Goal: Find specific page/section: Find specific page/section

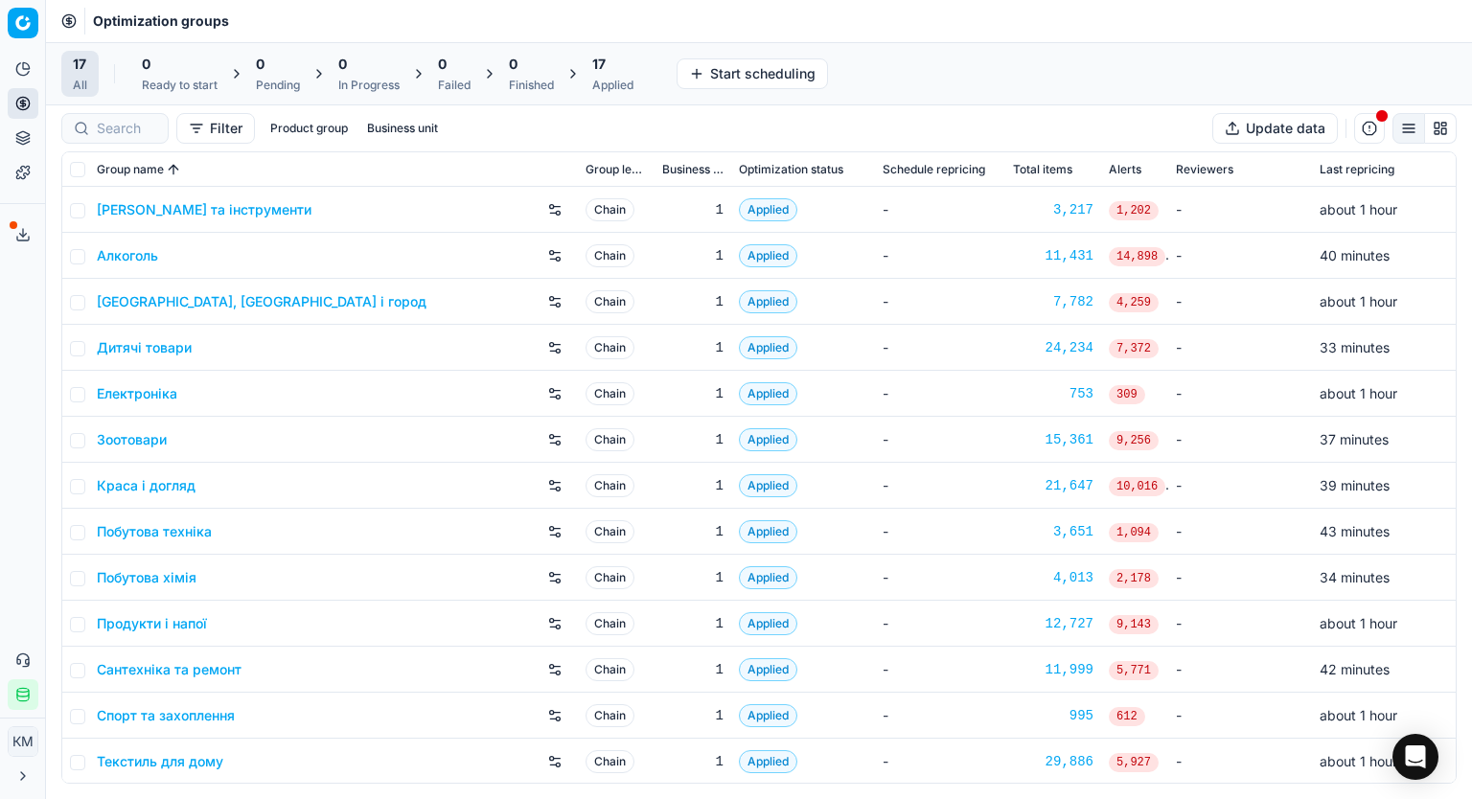
click at [146, 536] on link "Побутова техніка" at bounding box center [154, 531] width 115 height 19
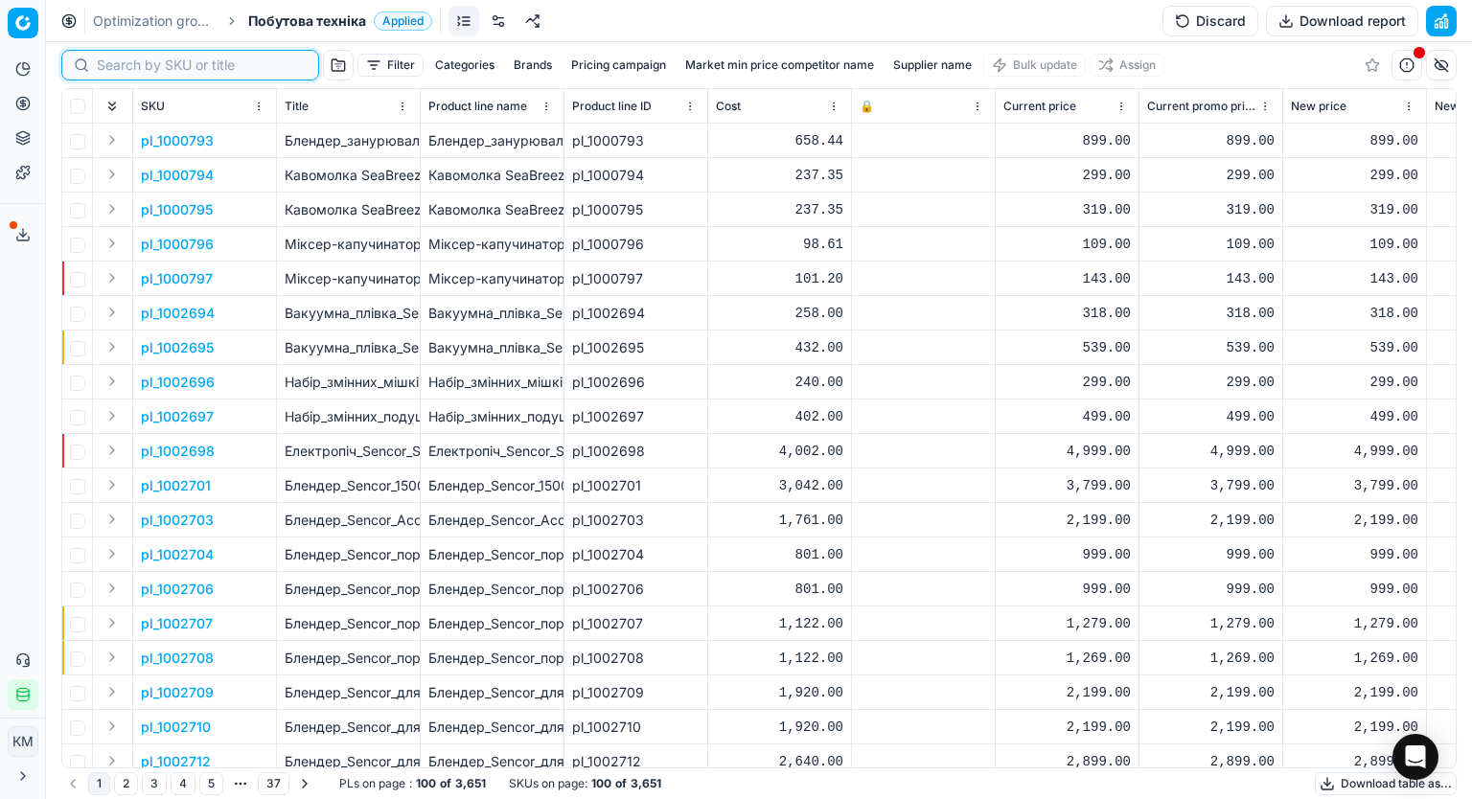
click at [117, 65] on input at bounding box center [202, 65] width 210 height 19
paste input "779807"
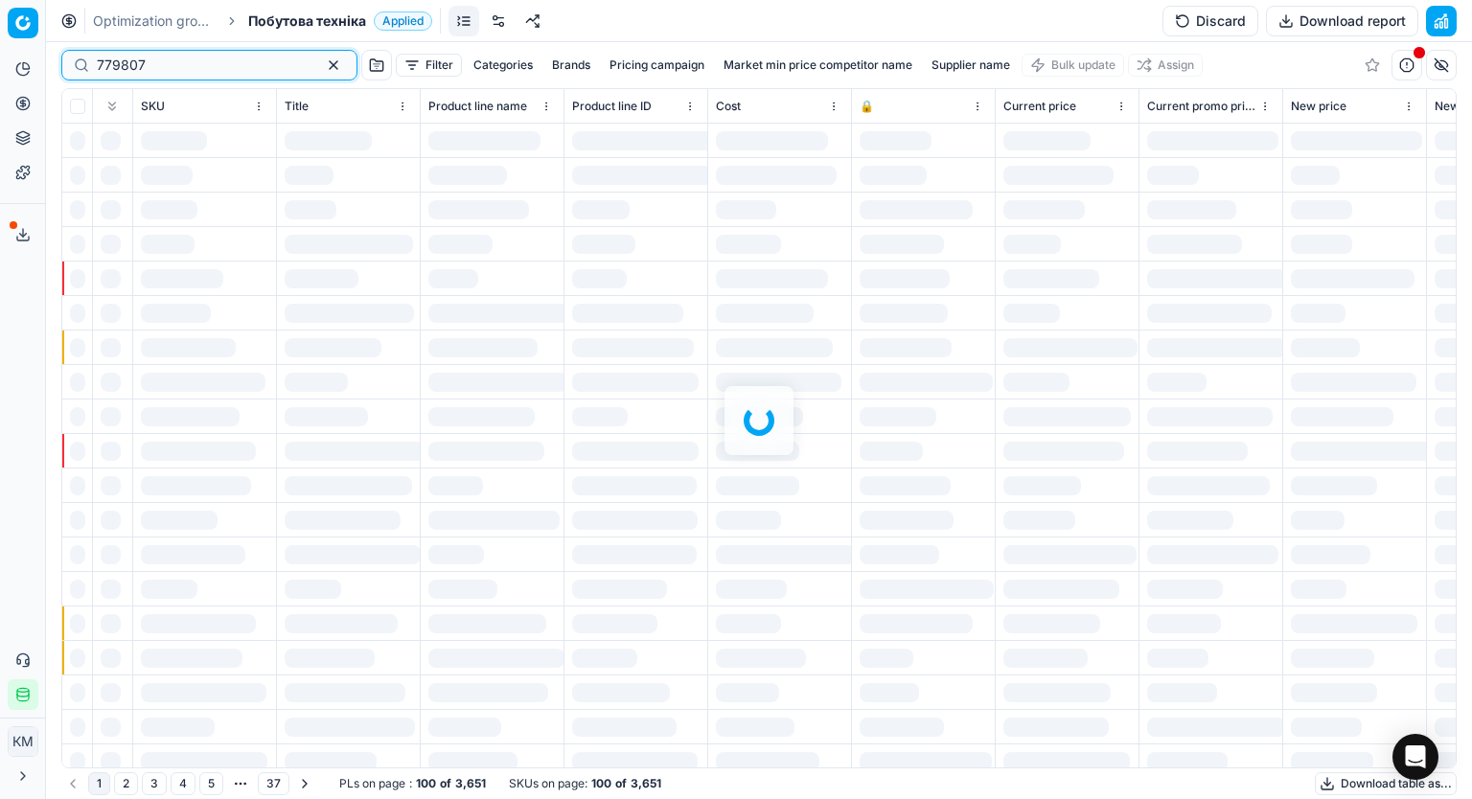
type input "779807"
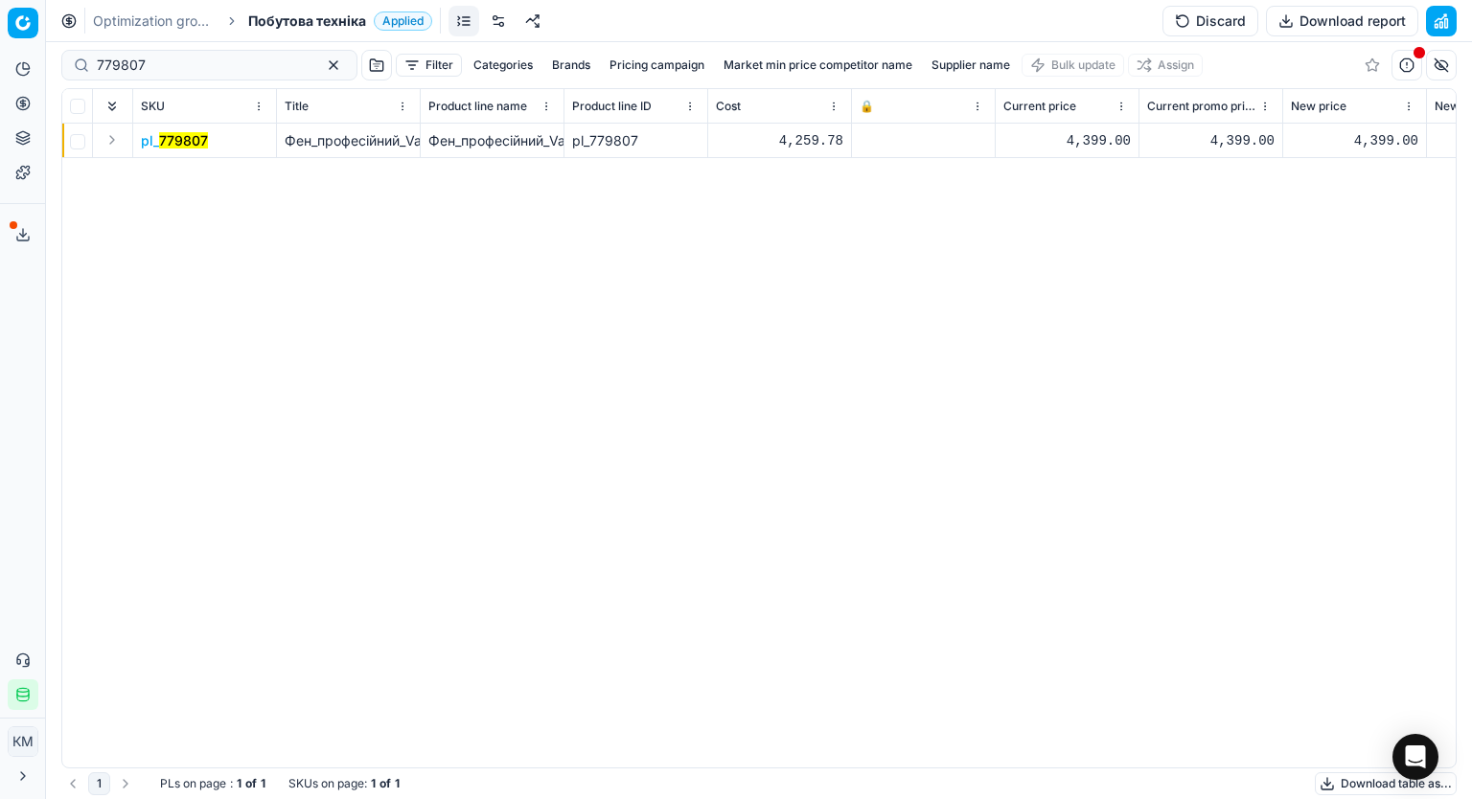
click at [892, 439] on div "pl_ 779807 Фен_професійний_Valera_Swiss_Silent_Jet_7700 Фен_професійний_Valera_…" at bounding box center [758, 446] width 1393 height 644
